Goal: Check status

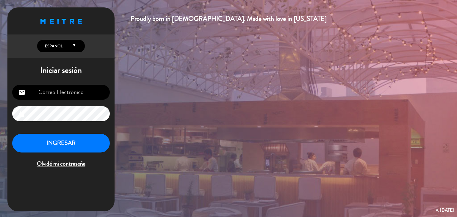
type input "[PERSON_NAME][EMAIL_ADDRESS][DOMAIN_NAME]"
click at [82, 143] on button "INGRESAR" at bounding box center [61, 143] width 98 height 19
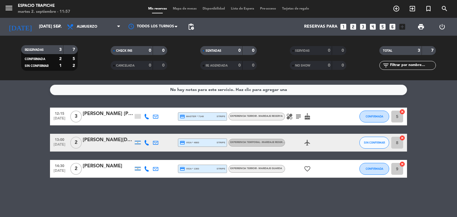
click at [32, 38] on div "RESERVADAS 3 7 CONFIRMADA 2 5 SIN CONFIRMAR 1 2 CHECK INS 0 0 CANCELADA 0 0 SEN…" at bounding box center [228, 58] width 457 height 45
click at [42, 27] on input "[DATE] sep." at bounding box center [64, 26] width 57 height 11
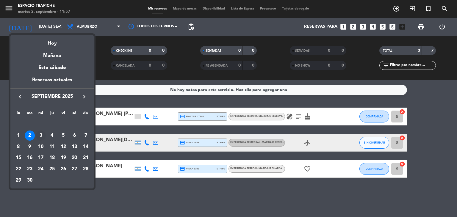
click at [40, 135] on div "3" at bounding box center [41, 136] width 10 height 10
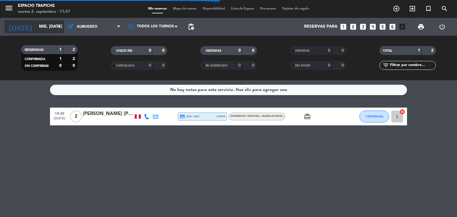
click at [36, 32] on input "mié. [DATE]" at bounding box center [64, 26] width 57 height 11
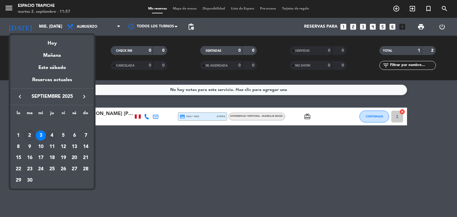
click at [52, 134] on div "4" at bounding box center [52, 136] width 10 height 10
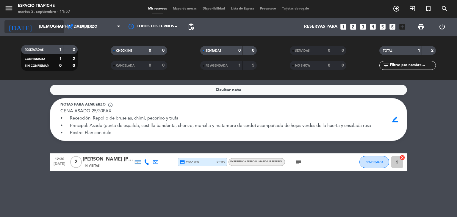
click at [36, 30] on input "[DEMOGRAPHIC_DATA] [DATE]" at bounding box center [64, 26] width 57 height 11
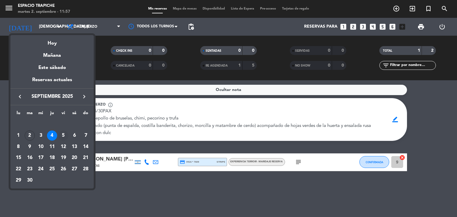
click at [63, 134] on div "5" at bounding box center [63, 136] width 10 height 10
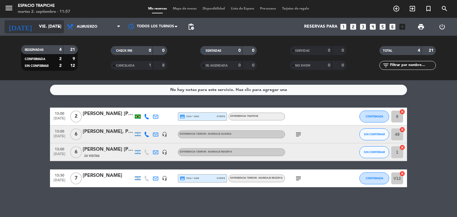
click at [43, 27] on input "vie. [DATE]" at bounding box center [64, 26] width 57 height 11
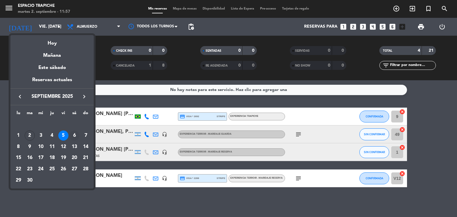
click at [72, 135] on div "6" at bounding box center [74, 136] width 10 height 10
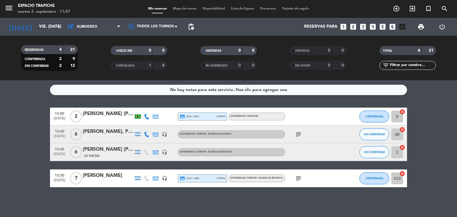
type input "sáb. [DATE]"
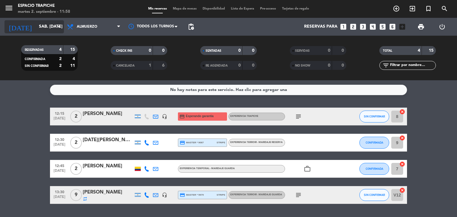
click at [41, 30] on input "sáb. [DATE]" at bounding box center [64, 26] width 57 height 11
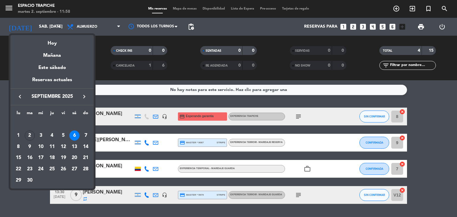
click at [98, 59] on div at bounding box center [228, 108] width 457 height 217
